Goal: Task Accomplishment & Management: Use online tool/utility

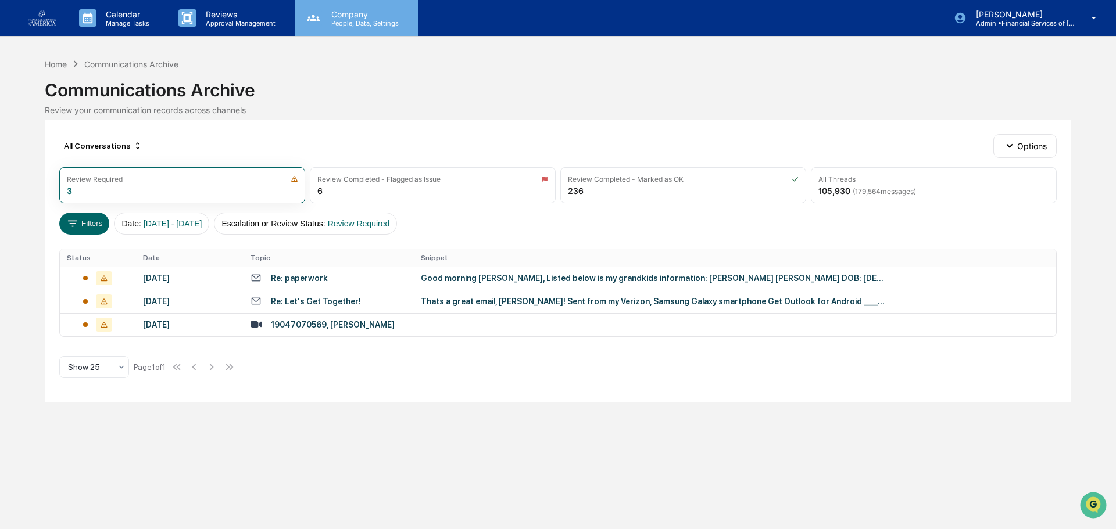
click at [338, 27] on div "Company People, Data, Settings" at bounding box center [356, 18] width 123 height 36
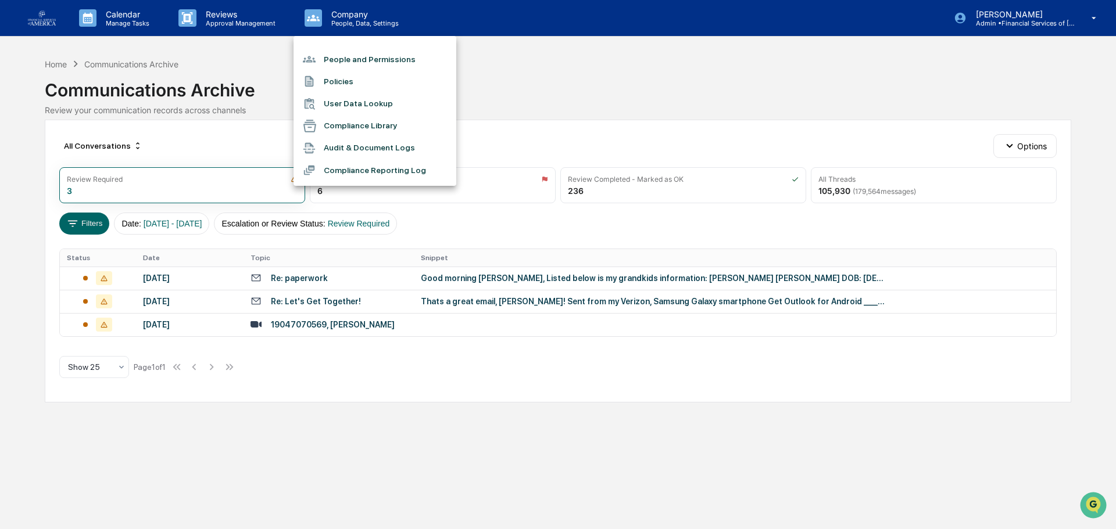
click at [338, 58] on li "People and Permissions" at bounding box center [374, 59] width 163 height 22
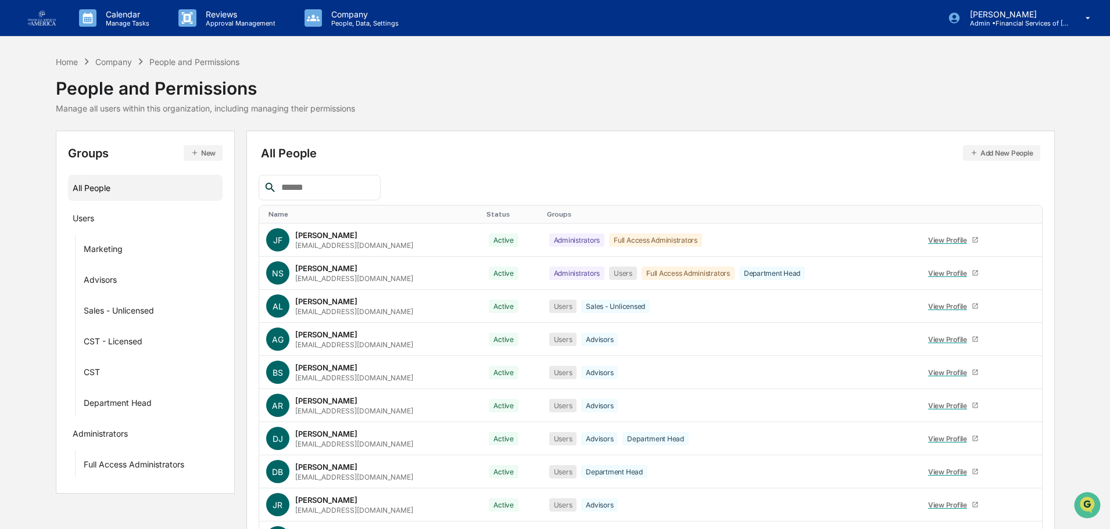
click at [317, 180] on div at bounding box center [320, 188] width 122 height 26
click at [316, 183] on input "text" at bounding box center [326, 187] width 99 height 15
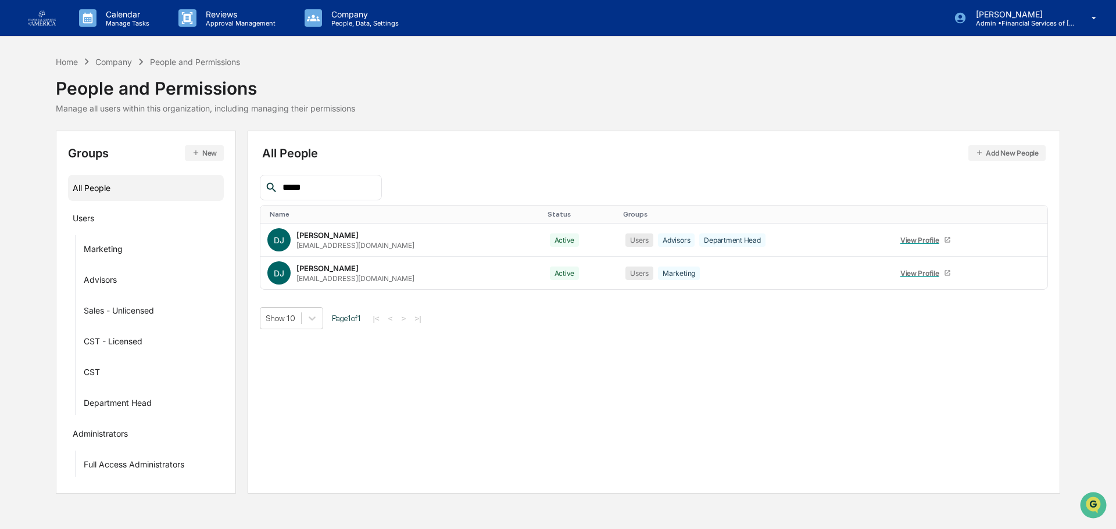
type input "*****"
click at [213, 23] on p "Approval Management" at bounding box center [238, 23] width 85 height 8
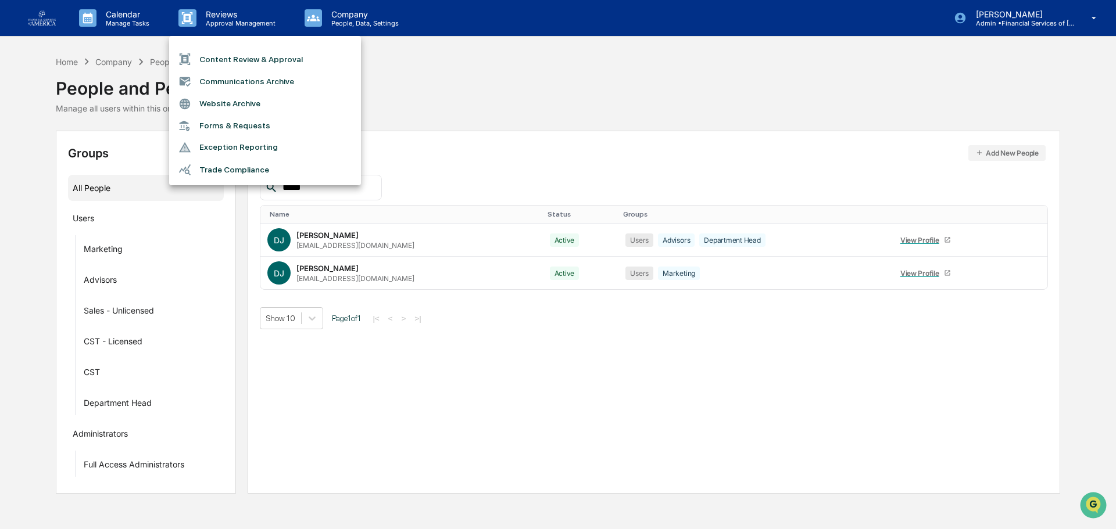
click at [239, 60] on li "Content Review & Approval" at bounding box center [265, 59] width 192 height 22
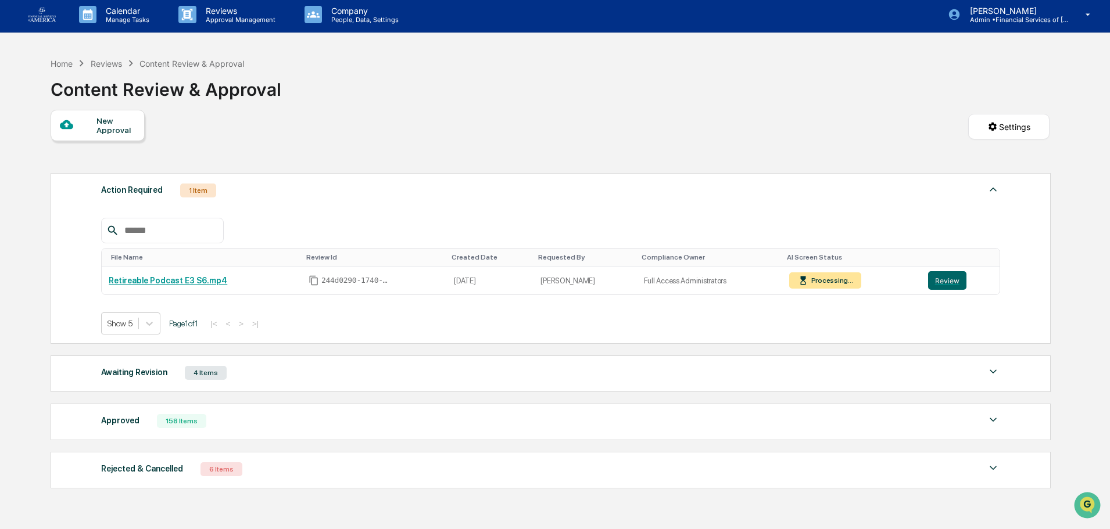
scroll to position [69, 0]
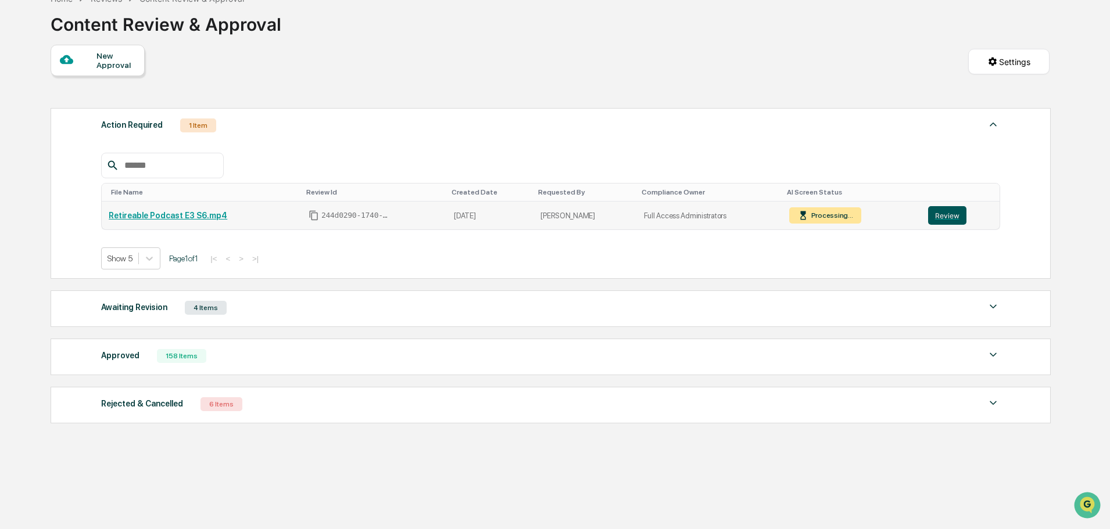
click at [932, 216] on button "Review" at bounding box center [947, 215] width 38 height 19
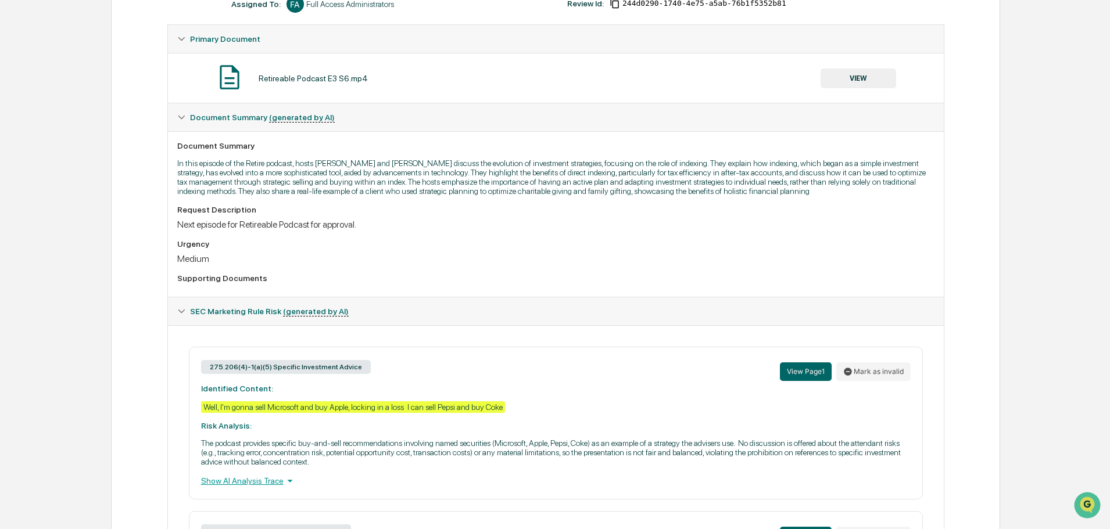
scroll to position [168, 0]
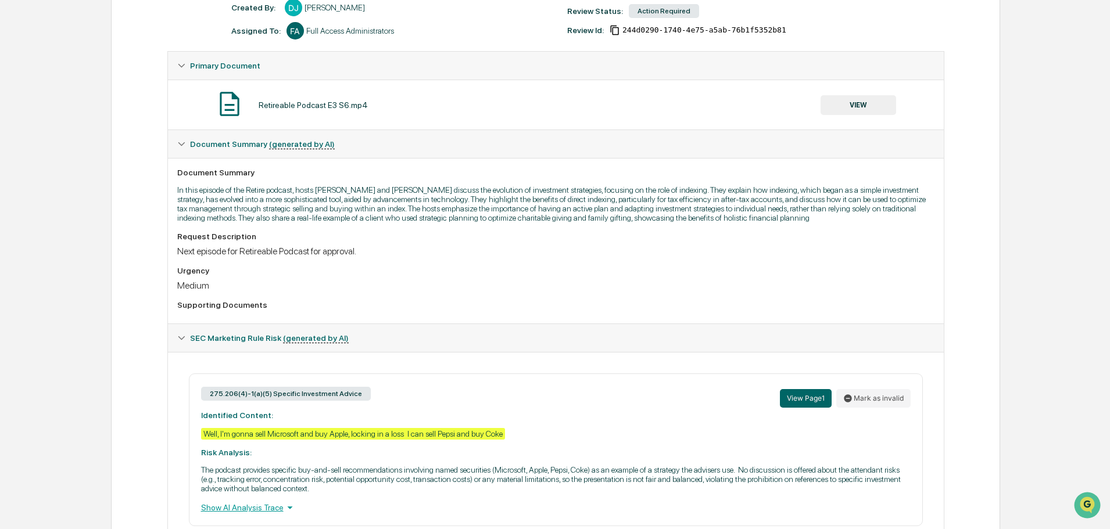
click at [856, 100] on button "VIEW" at bounding box center [859, 105] width 76 height 20
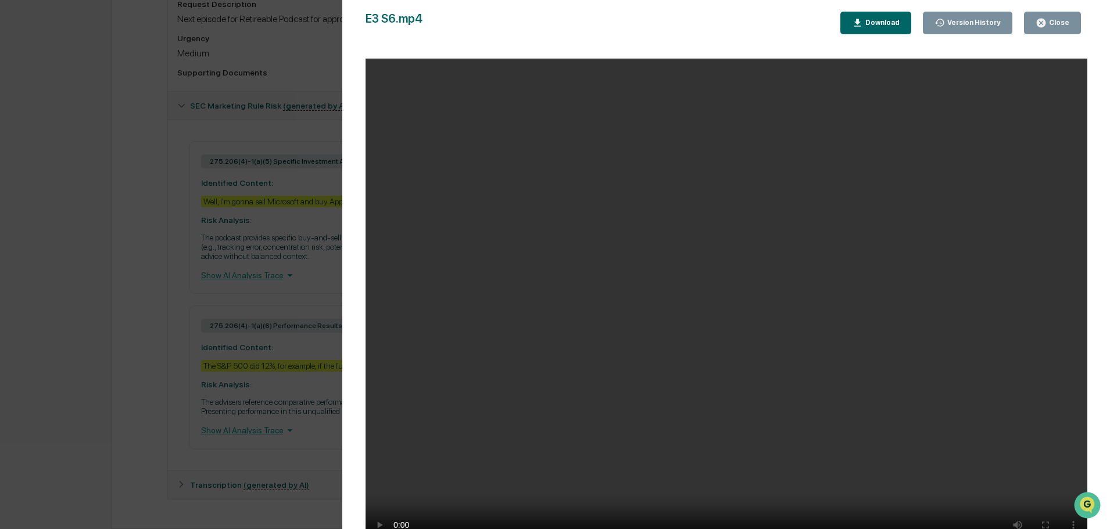
scroll to position [302, 0]
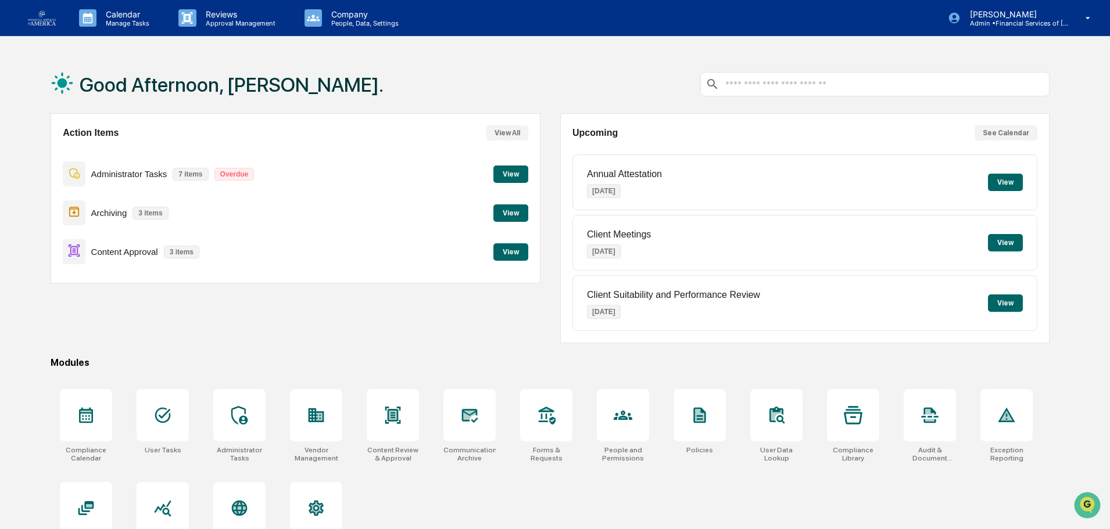
click at [496, 252] on button "View" at bounding box center [510, 251] width 35 height 17
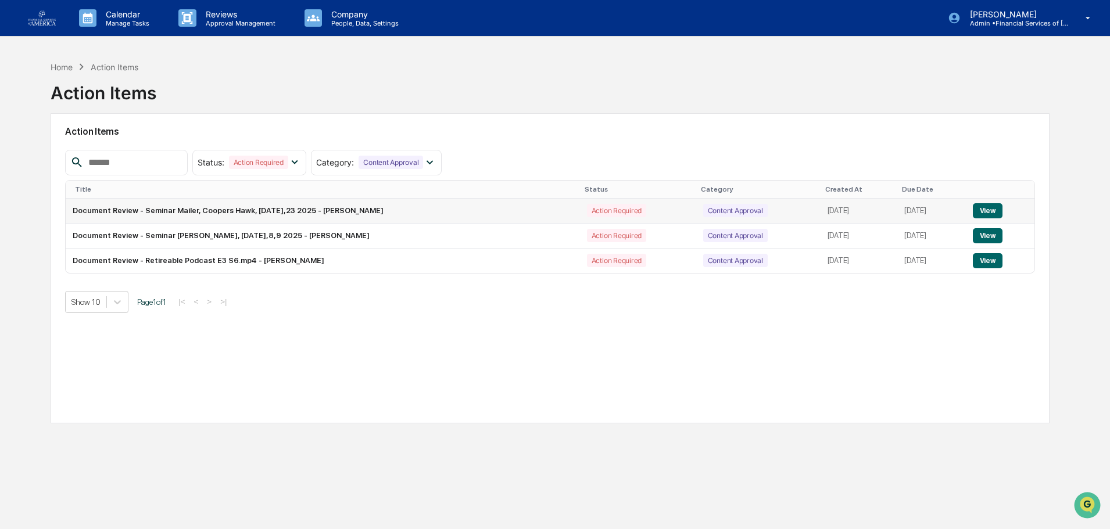
click at [999, 206] on button "View" at bounding box center [988, 210] width 30 height 15
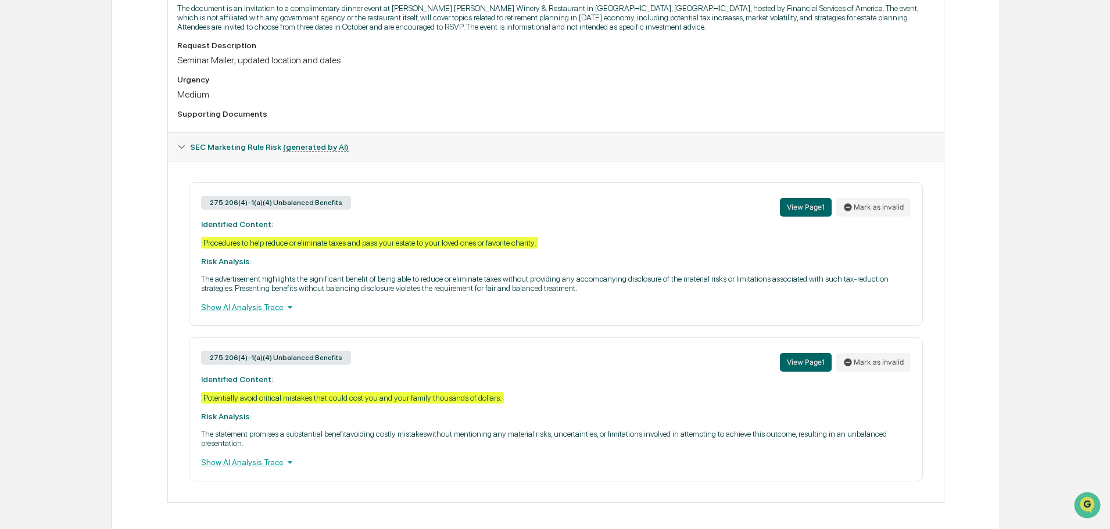
scroll to position [121, 0]
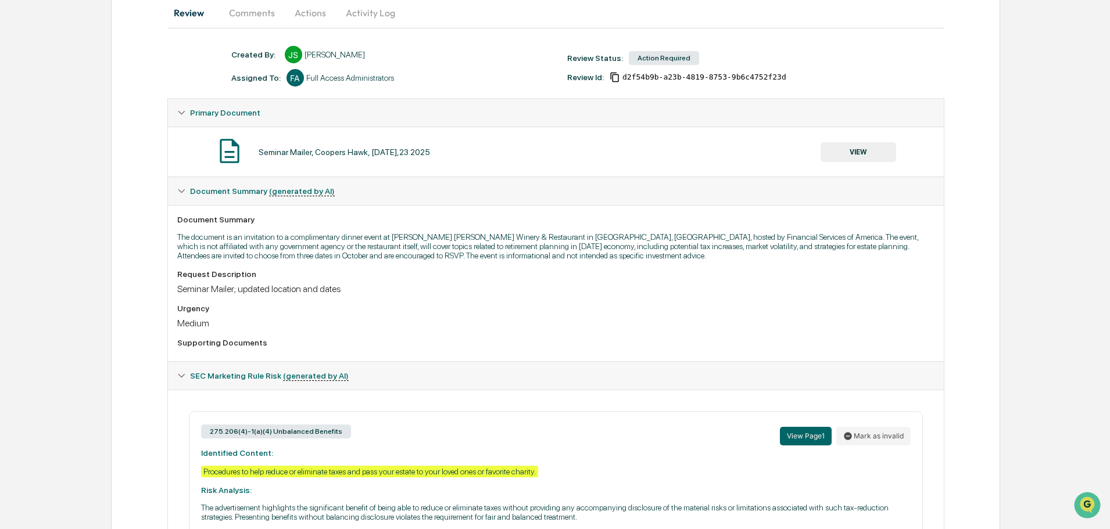
click at [851, 150] on button "VIEW" at bounding box center [859, 152] width 76 height 20
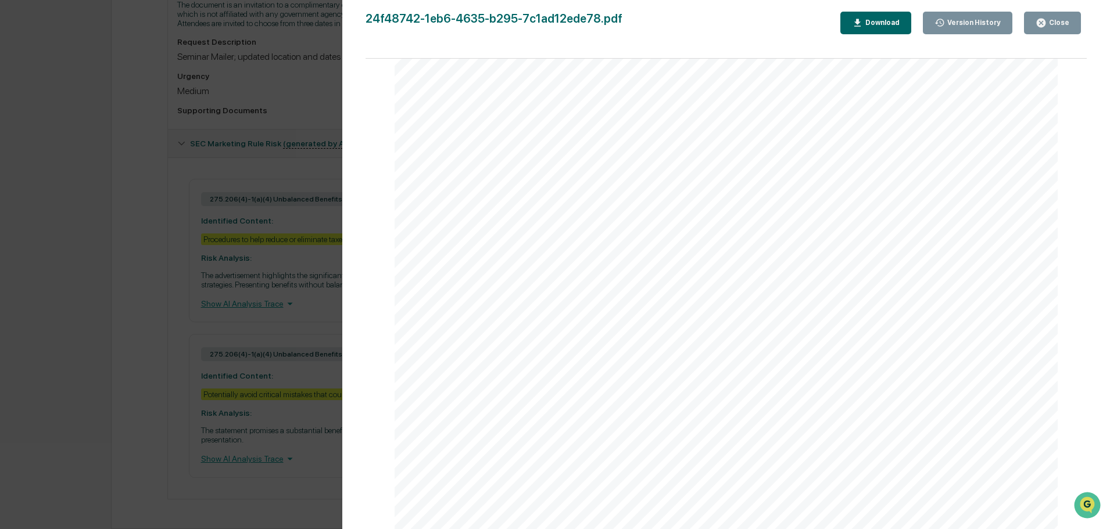
scroll to position [1395, 0]
click at [1053, 21] on div "Close" at bounding box center [1058, 23] width 23 height 8
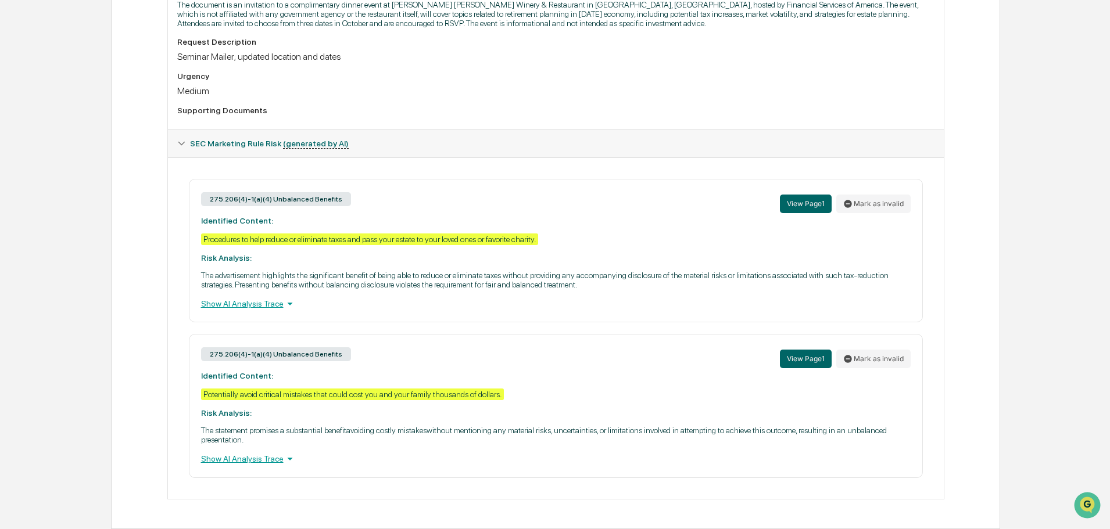
scroll to position [8, 0]
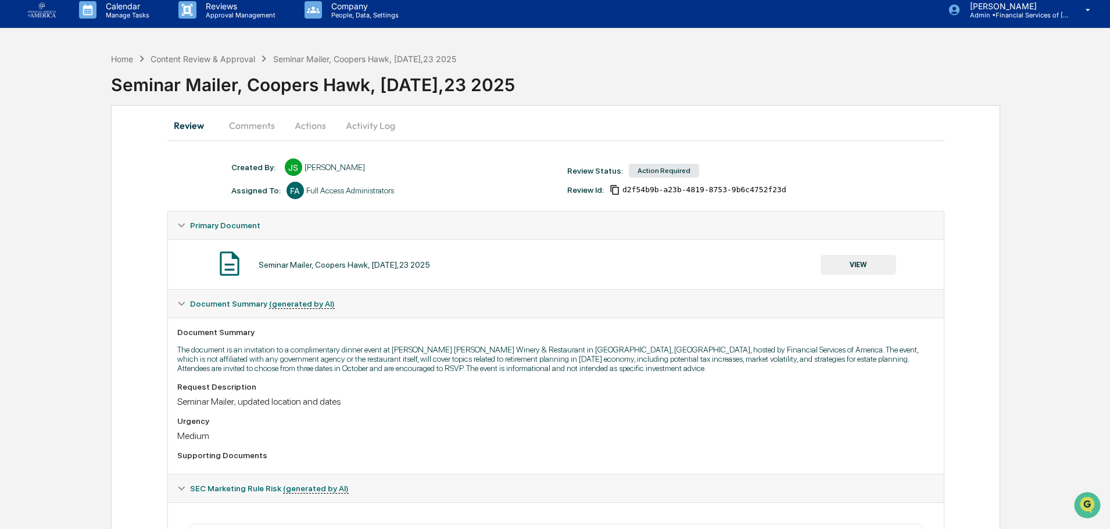
click at [318, 127] on button "Actions" at bounding box center [310, 126] width 52 height 28
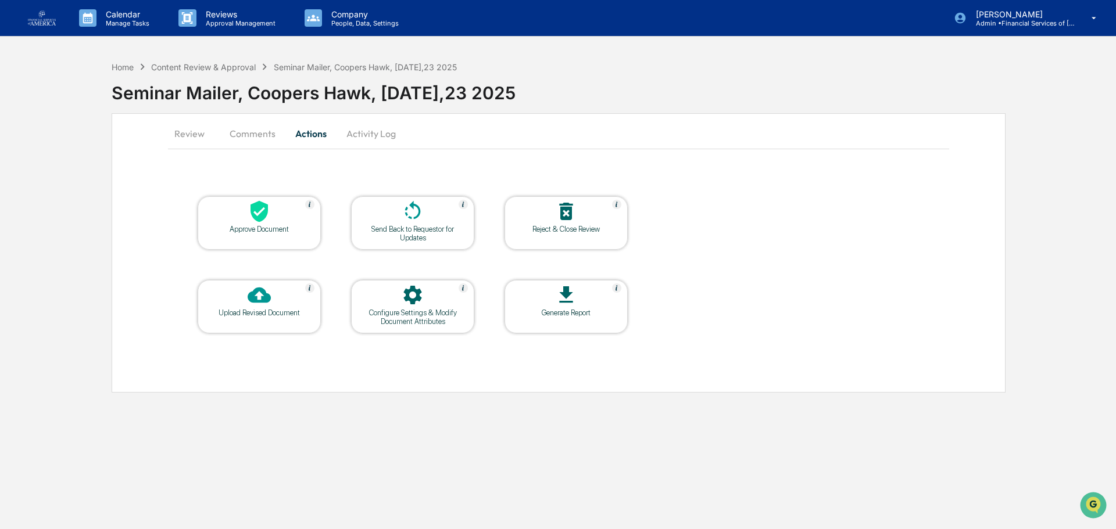
click at [273, 220] on div at bounding box center [259, 212] width 116 height 25
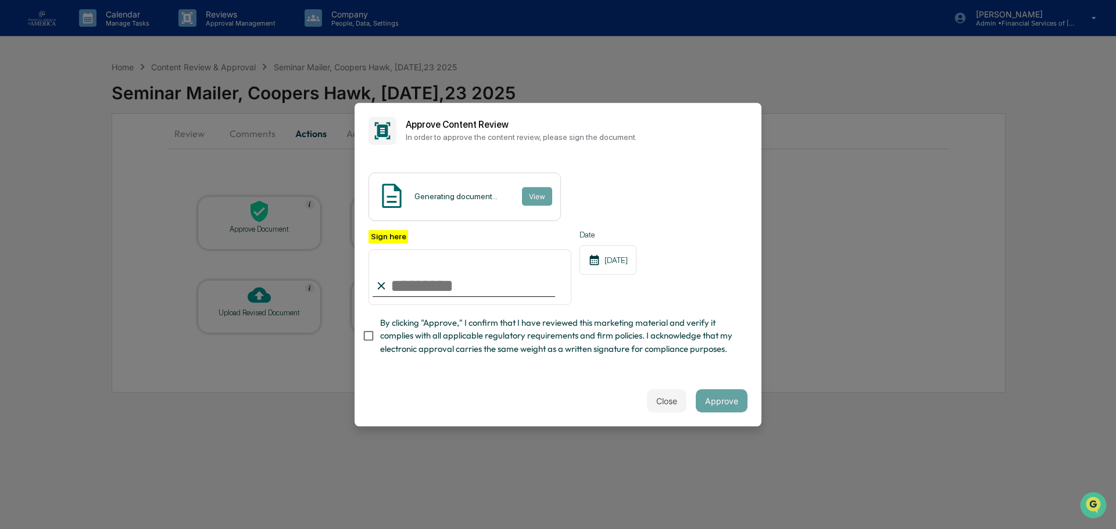
click at [481, 295] on input "Sign here" at bounding box center [469, 277] width 203 height 56
type input "**********"
click at [496, 339] on span "By clicking "Approve," I confirm that I have reviewed this marketing material a…" at bounding box center [559, 336] width 358 height 39
click at [730, 413] on button "Approve" at bounding box center [722, 400] width 52 height 23
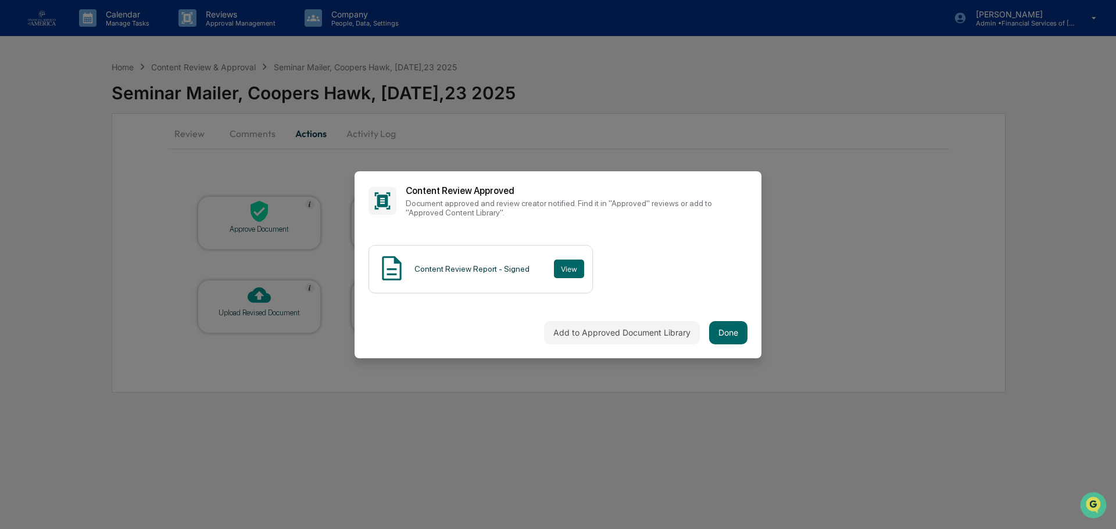
click at [752, 340] on div "Add to Approved Document Library Done" at bounding box center [557, 332] width 407 height 51
click at [738, 341] on button "Done" at bounding box center [728, 332] width 38 height 23
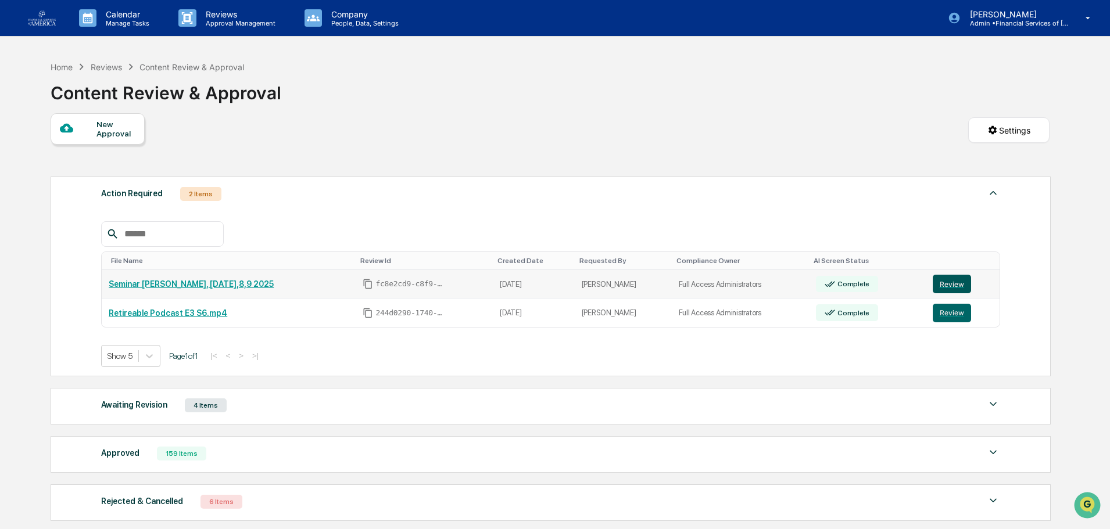
click at [956, 288] on button "Review" at bounding box center [952, 284] width 38 height 19
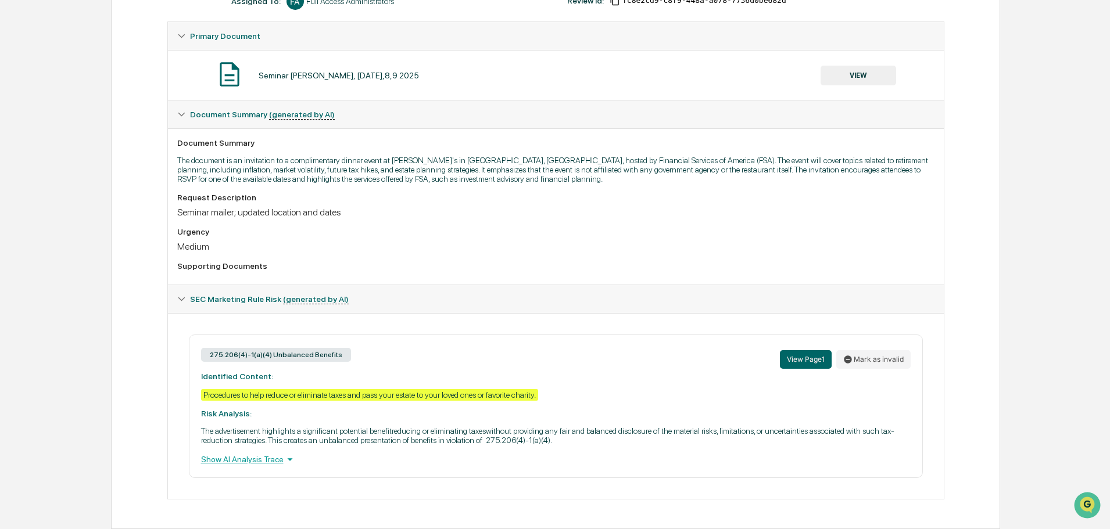
click at [852, 71] on button "VIEW" at bounding box center [859, 76] width 76 height 20
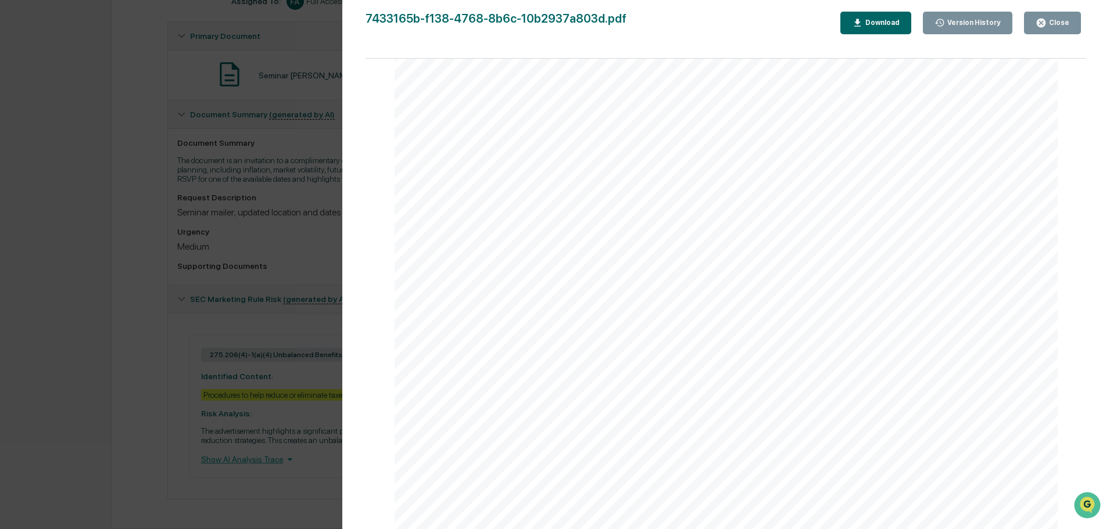
scroll to position [305, 0]
click at [1050, 26] on div "Close" at bounding box center [1058, 23] width 23 height 8
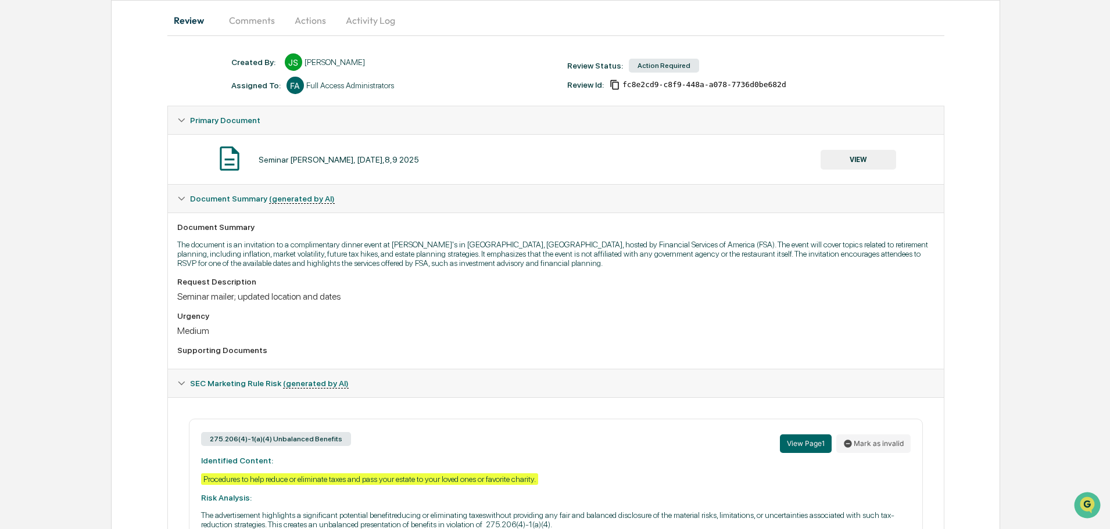
scroll to position [0, 0]
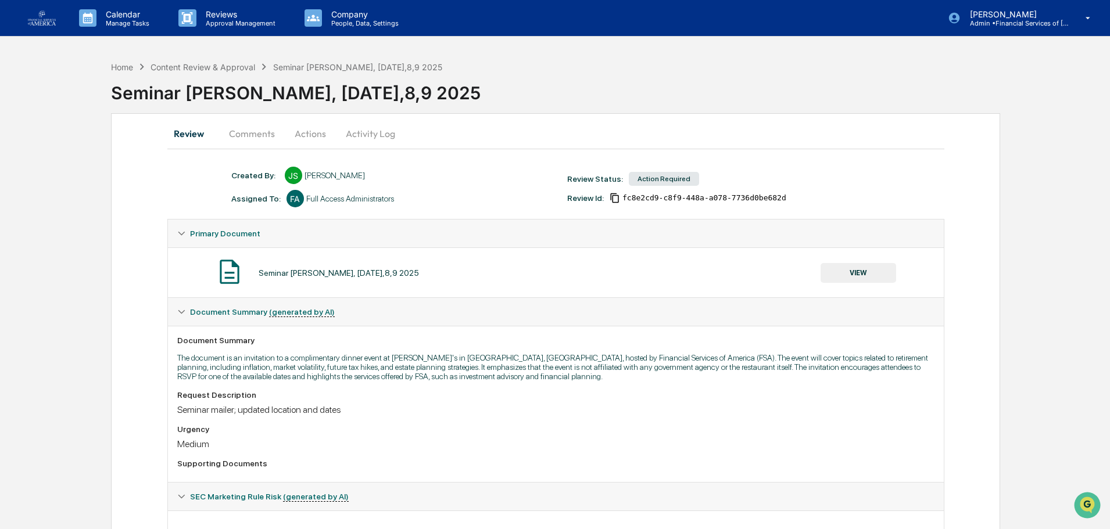
click at [310, 132] on button "Actions" at bounding box center [310, 134] width 52 height 28
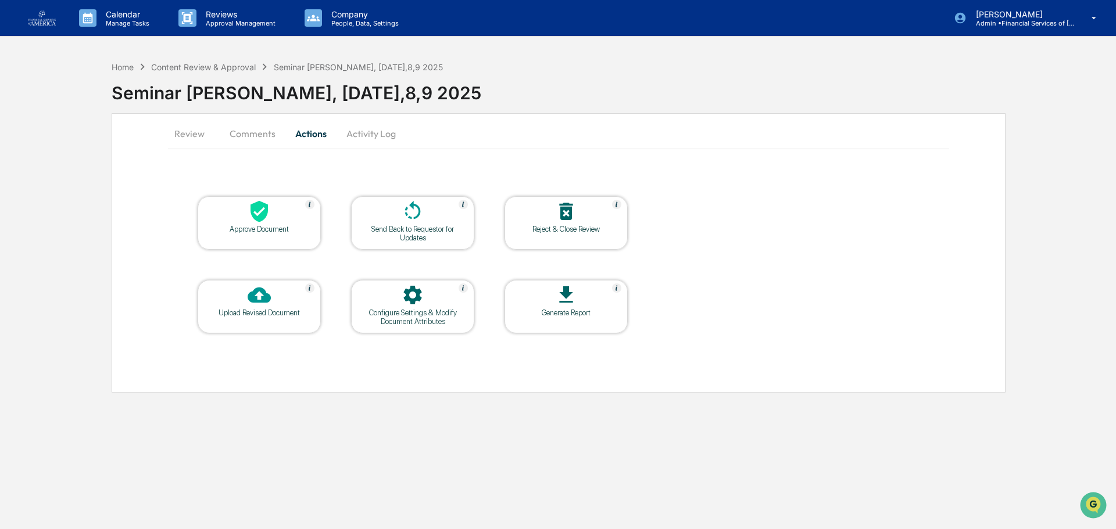
click at [294, 232] on div "Approve Document" at bounding box center [259, 229] width 105 height 9
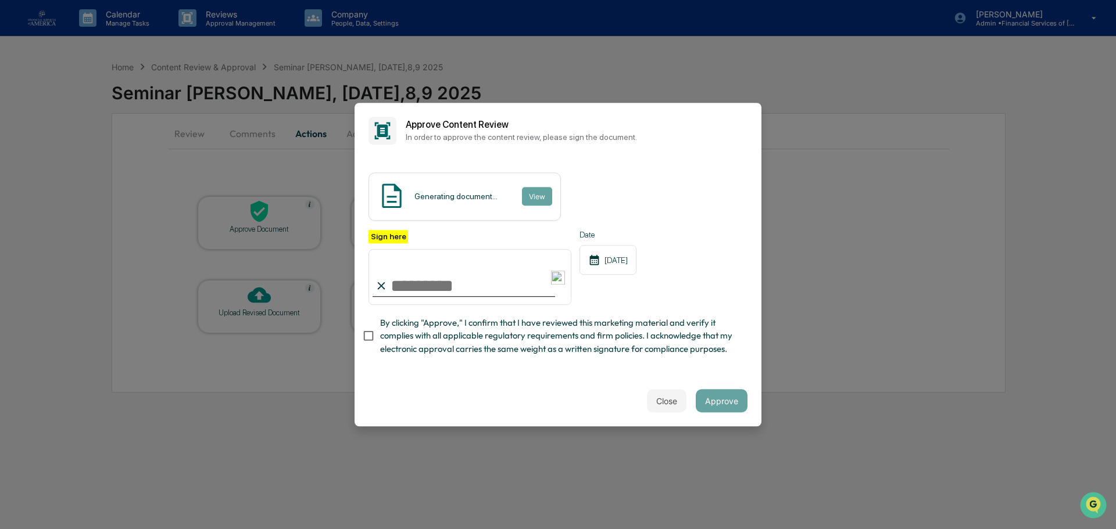
click at [459, 286] on input "Sign here" at bounding box center [469, 277] width 203 height 56
click at [558, 339] on span "By clicking "Approve," I confirm that I have reviewed this marketing material a…" at bounding box center [559, 336] width 358 height 39
click at [482, 280] on input "Sign here" at bounding box center [469, 277] width 203 height 56
type input "**********"
click at [722, 409] on button "Approve" at bounding box center [722, 400] width 52 height 23
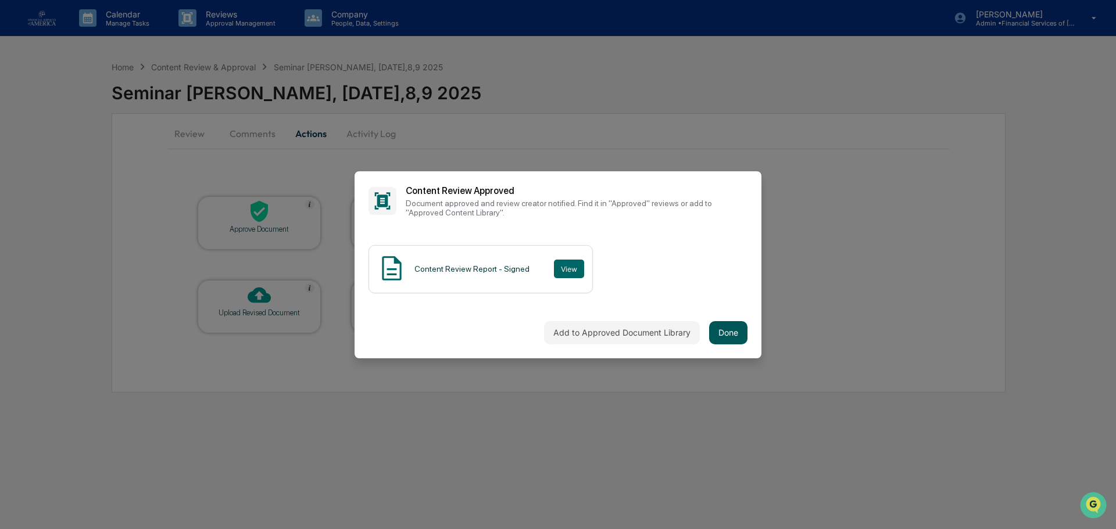
click at [723, 331] on button "Done" at bounding box center [728, 332] width 38 height 23
